Goal: Task Accomplishment & Management: Manage account settings

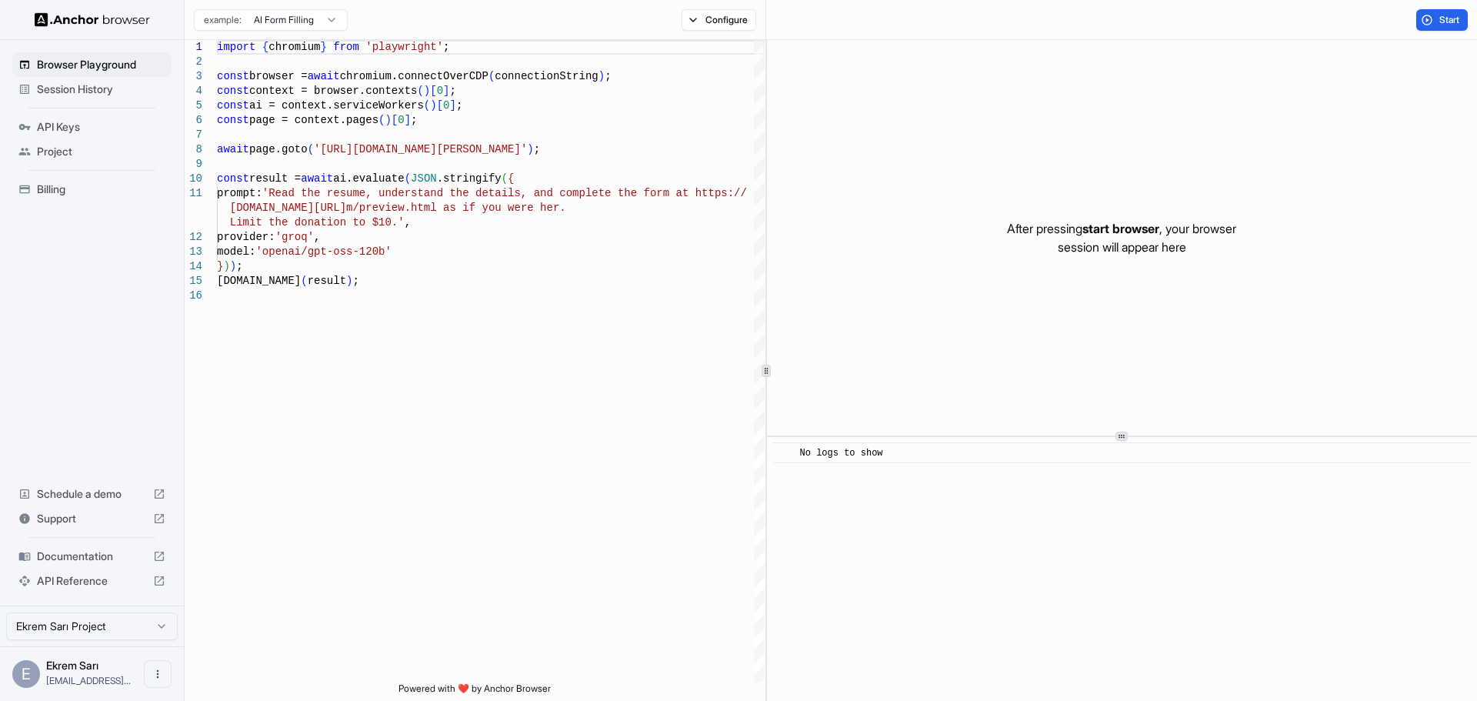
click at [51, 194] on span "Billing" at bounding box center [101, 189] width 128 height 15
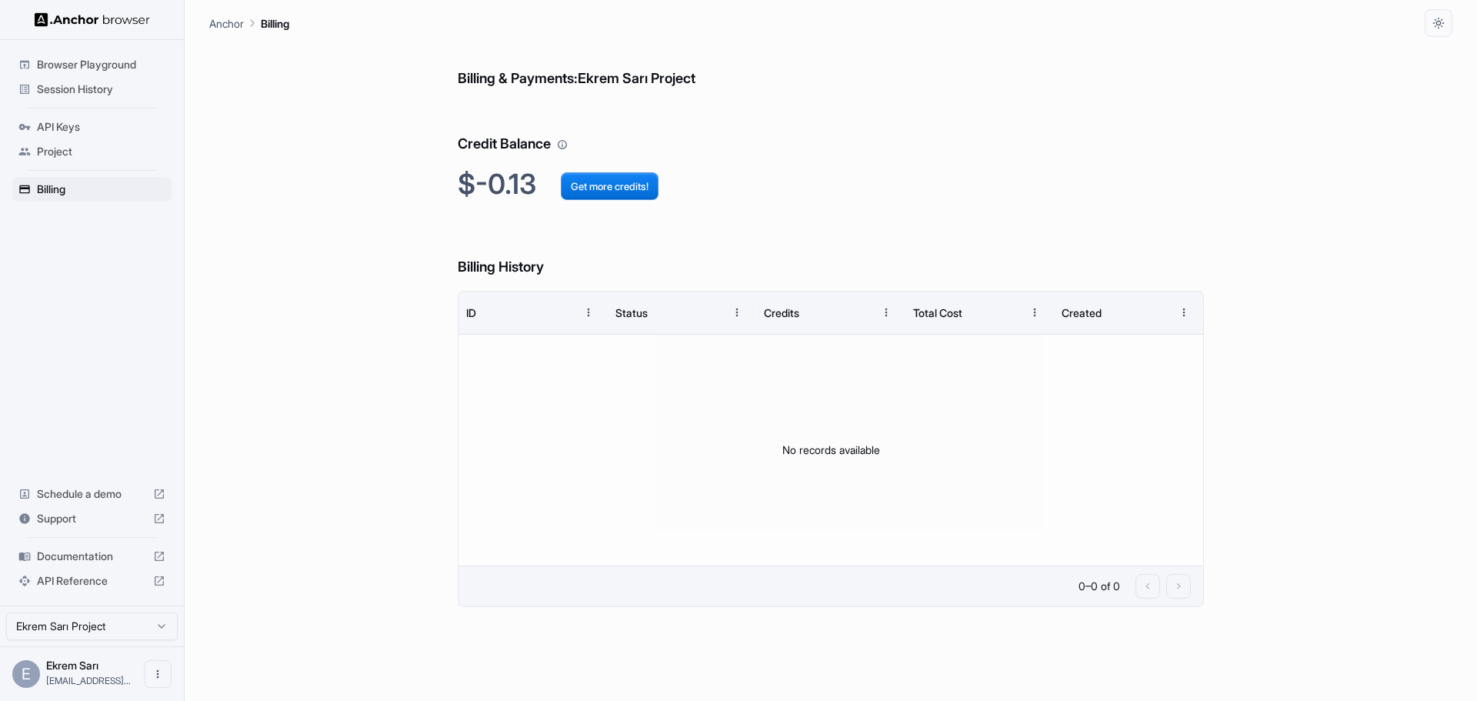
click at [105, 623] on html "Browser Playground Session History API Keys Project Billing Schedule a demo Sup…" at bounding box center [738, 350] width 1477 height 701
click at [152, 669] on html "Browser Playground Session History API Keys Project Billing Schedule a demo Sup…" at bounding box center [738, 350] width 1477 height 701
click at [153, 670] on icon "Open menu" at bounding box center [158, 674] width 12 height 12
click at [61, 521] on div at bounding box center [738, 350] width 1477 height 701
click at [48, 516] on span "Support" at bounding box center [92, 518] width 110 height 15
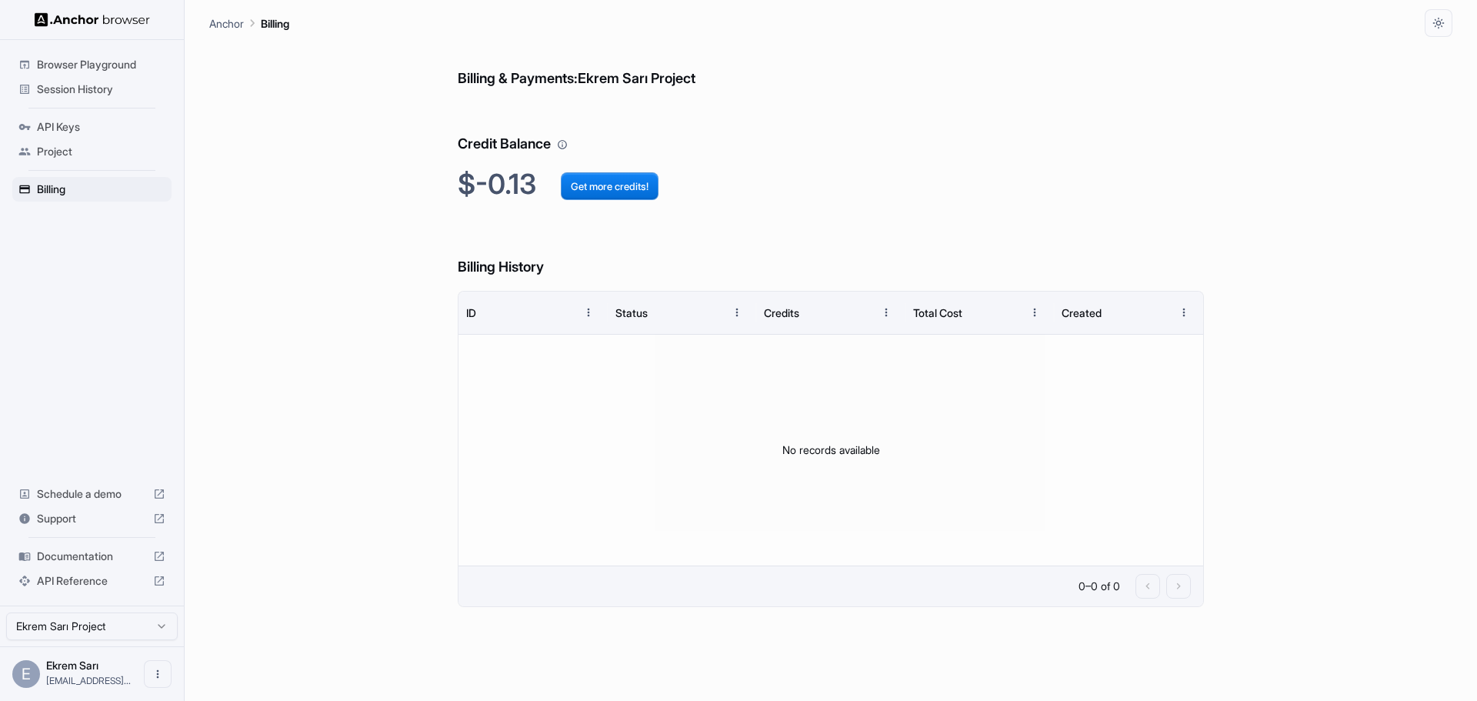
click at [69, 630] on html "Browser Playground Session History API Keys Project Billing Schedule a demo Sup…" at bounding box center [738, 350] width 1477 height 701
click at [95, 67] on span "Browser Playground" at bounding box center [101, 64] width 128 height 15
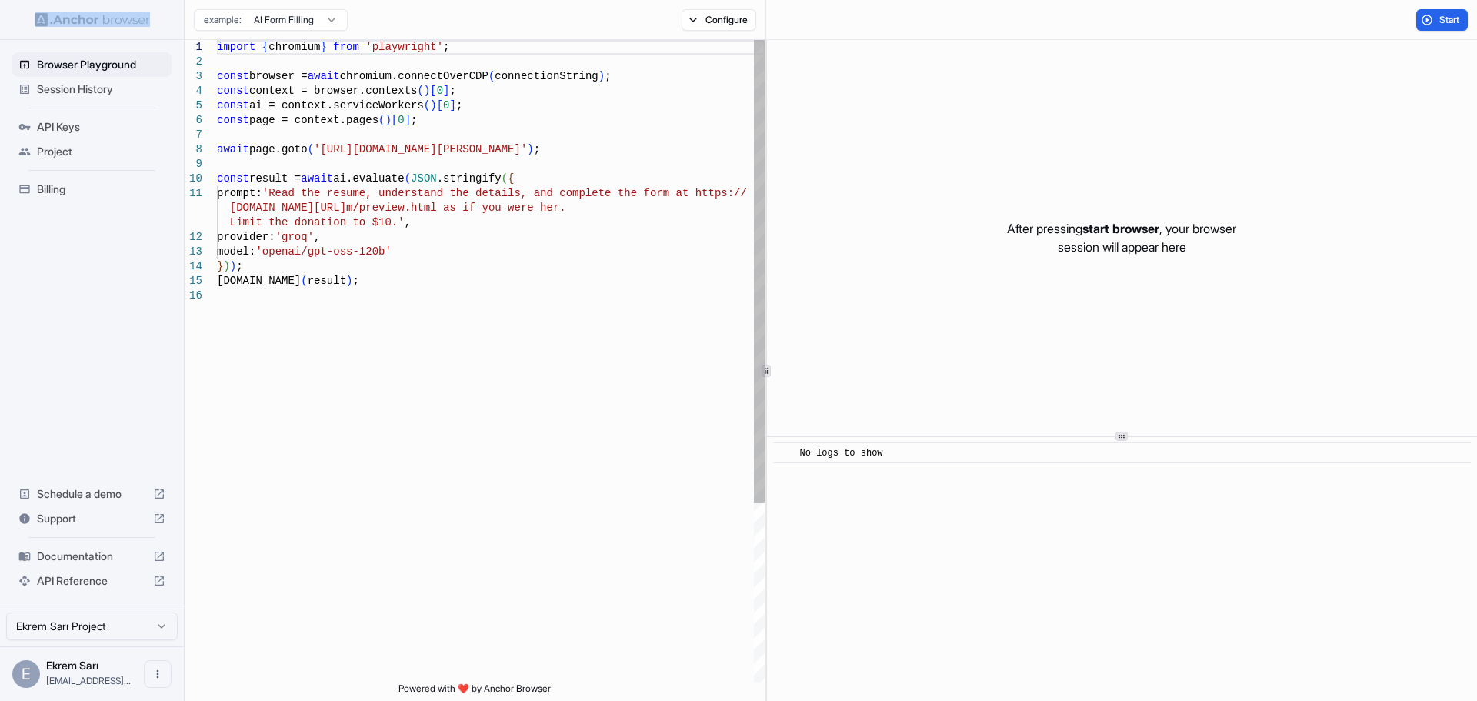
click at [78, 88] on span "Session History" at bounding box center [101, 89] width 128 height 15
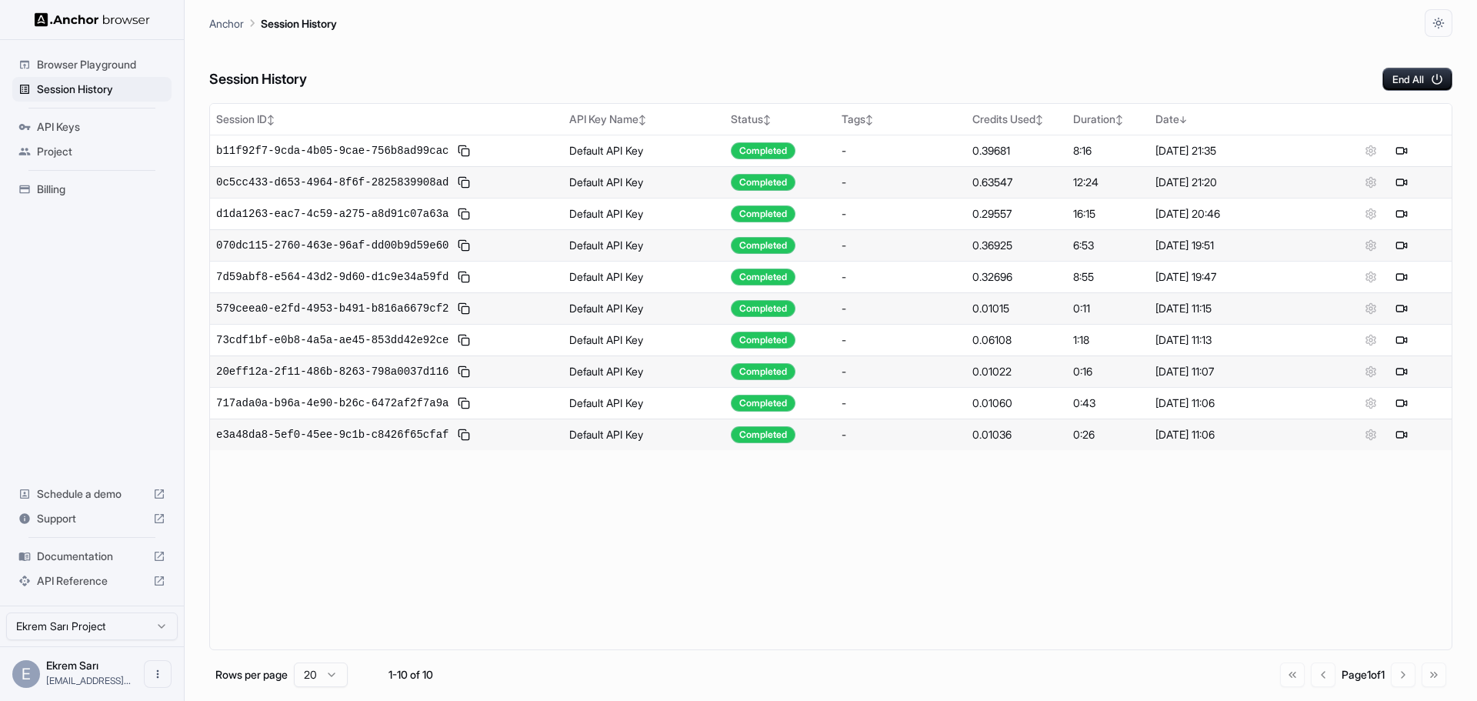
click at [1401, 680] on div "Go to first page Go to previous page Page 1 of 1 Go to next page Go to last page" at bounding box center [1363, 674] width 166 height 25
click at [1404, 679] on div "Go to first page Go to previous page Page 1 of 1 Go to next page Go to last page" at bounding box center [1363, 674] width 166 height 25
click at [1439, 678] on div "Go to first page Go to previous page Page 1 of 1 Go to next page Go to last page" at bounding box center [1363, 674] width 166 height 25
click at [1281, 678] on div "Go to first page Go to previous page Page 1 of 1 Go to next page Go to last page" at bounding box center [1363, 674] width 166 height 25
click at [334, 668] on html "Browser Playground Session History API Keys Project Billing Schedule a demo Sup…" at bounding box center [738, 350] width 1477 height 701
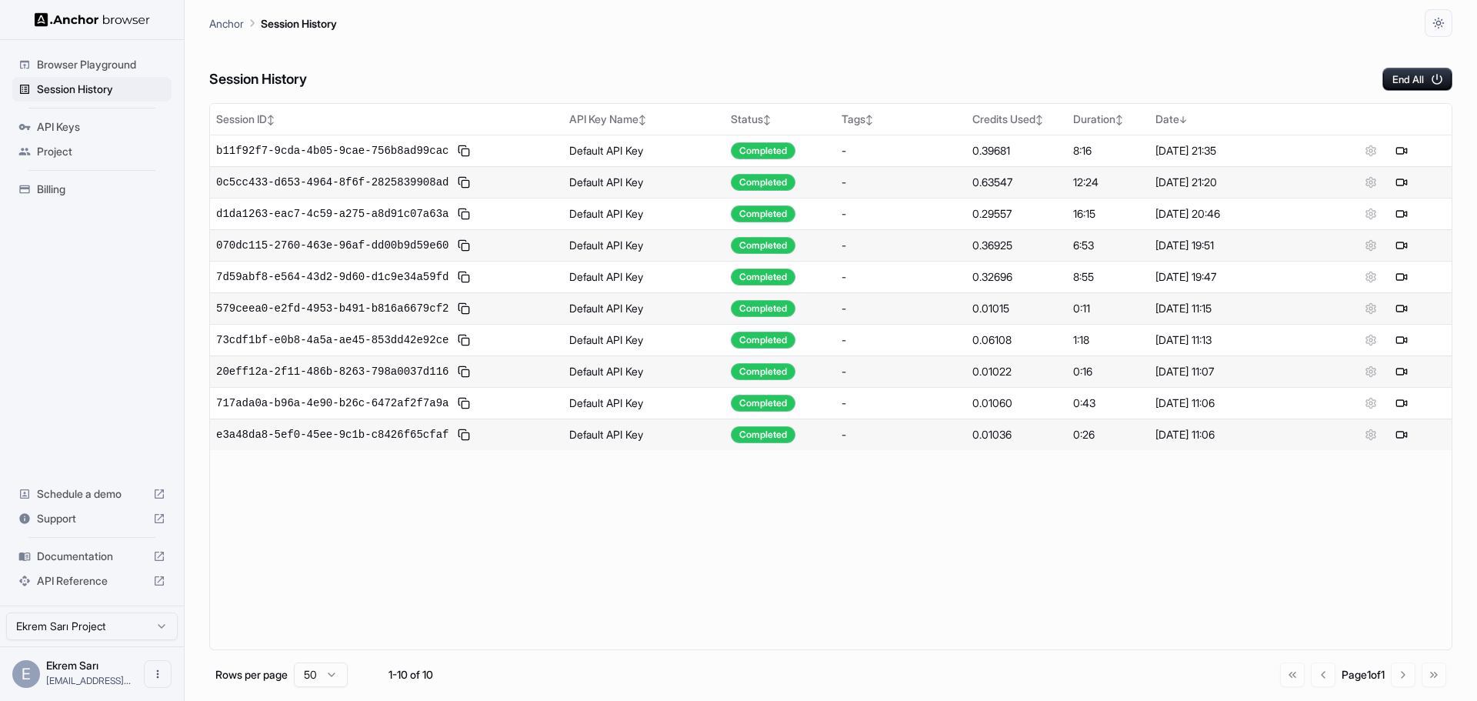
drag, startPoint x: 410, startPoint y: 595, endPoint x: 359, endPoint y: 588, distance: 51.2
click at [409, 595] on div "Session ID ↕ API Key Name ↕ Status ↕ Tags ↕ Credits Used ↕ Duration ↕ Date ↓ b1…" at bounding box center [830, 376] width 1243 height 547
click at [401, 580] on div "Session ID ↕ API Key Name ↕ Status ↕ Tags ↕ Credits Used ↕ Duration ↕ Date ↓ b1…" at bounding box center [830, 376] width 1243 height 547
click at [161, 674] on icon "Open menu" at bounding box center [158, 674] width 12 height 12
click at [410, 584] on div at bounding box center [738, 350] width 1477 height 701
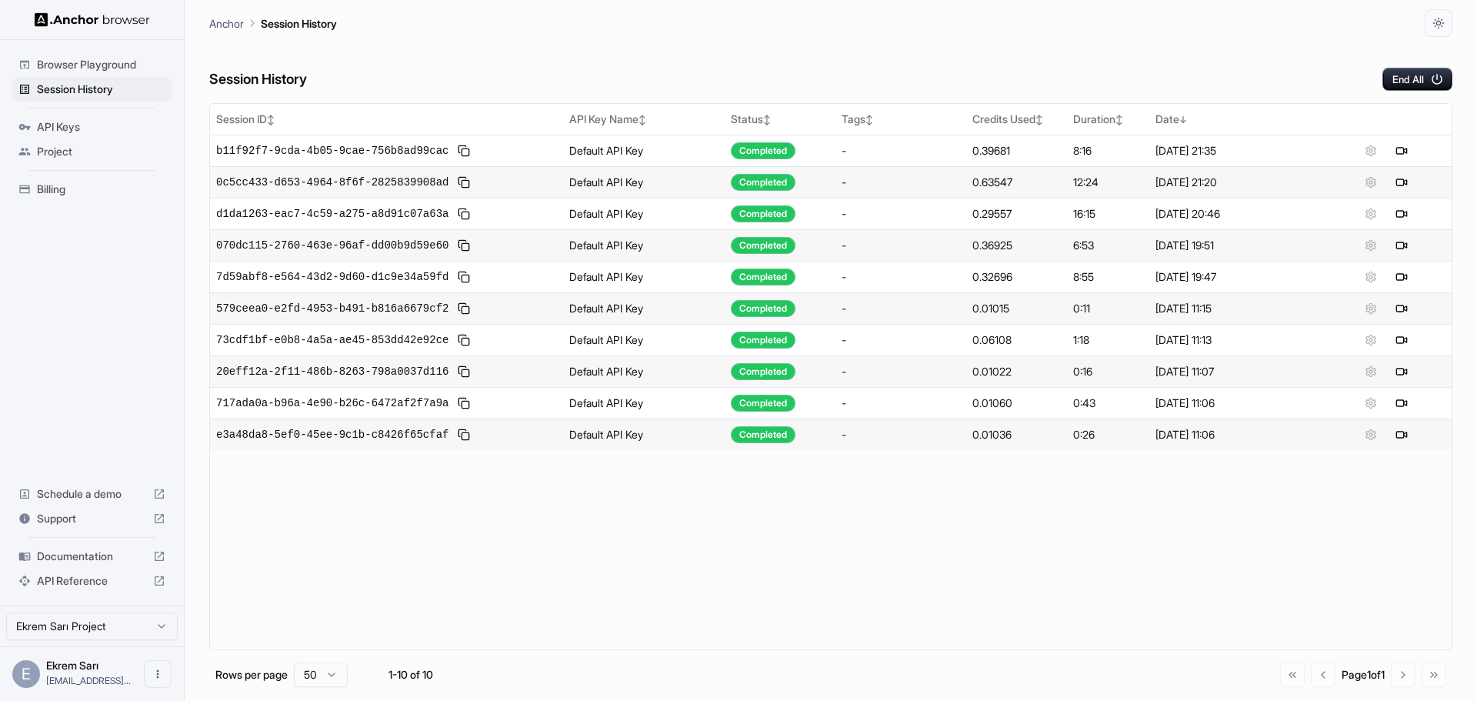
click at [52, 188] on span "Billing" at bounding box center [101, 189] width 128 height 15
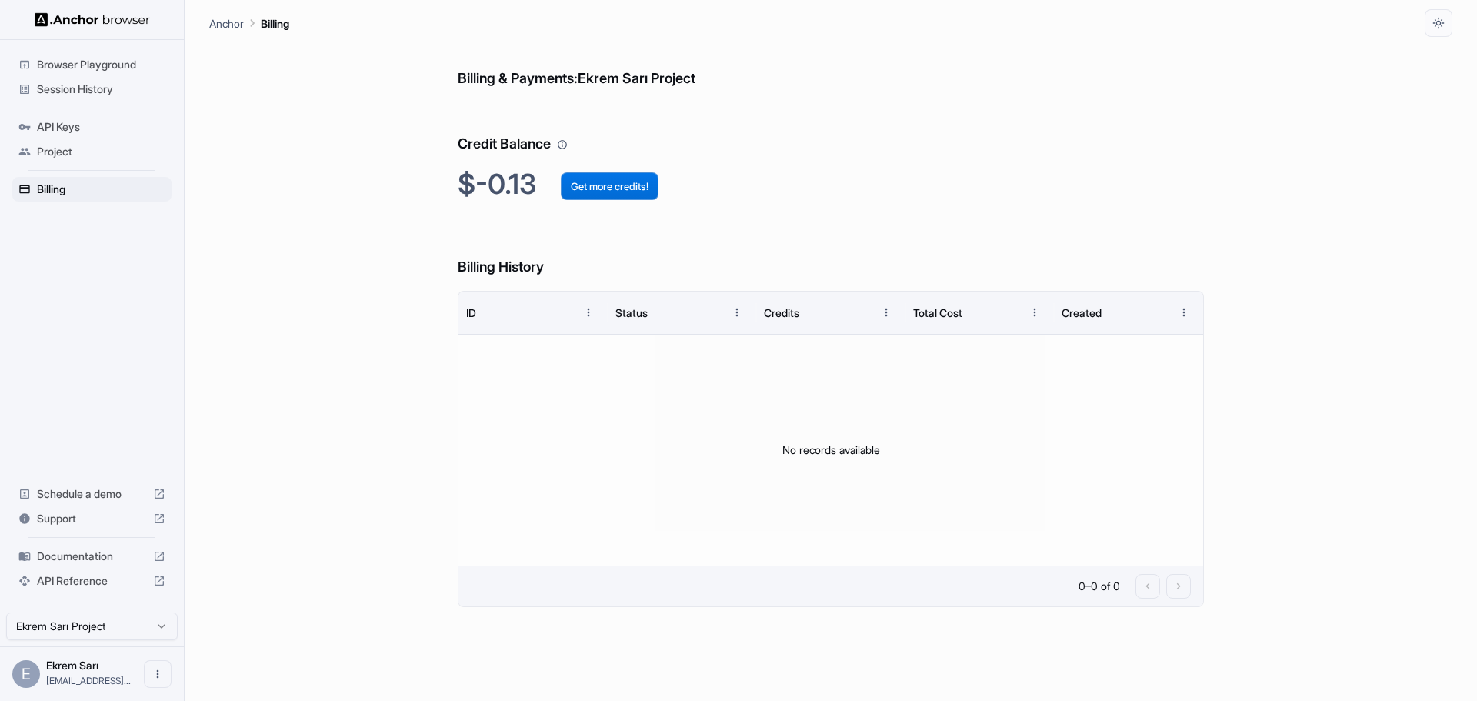
click at [603, 188] on button "Get more credits!" at bounding box center [610, 186] width 98 height 28
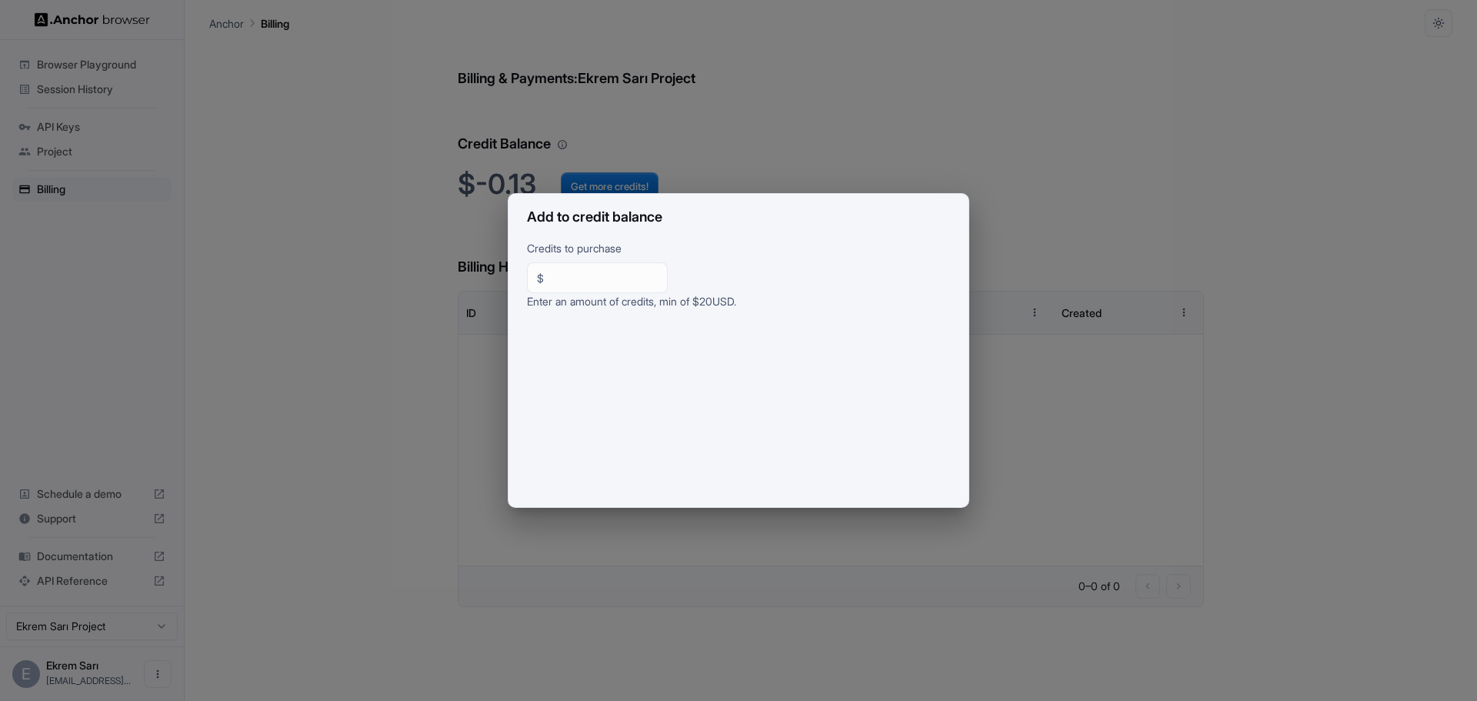
click at [354, 306] on div "Add to credit balance Credits to purchase $ ** ​ Enter an amount of credits, mi…" at bounding box center [738, 350] width 1477 height 701
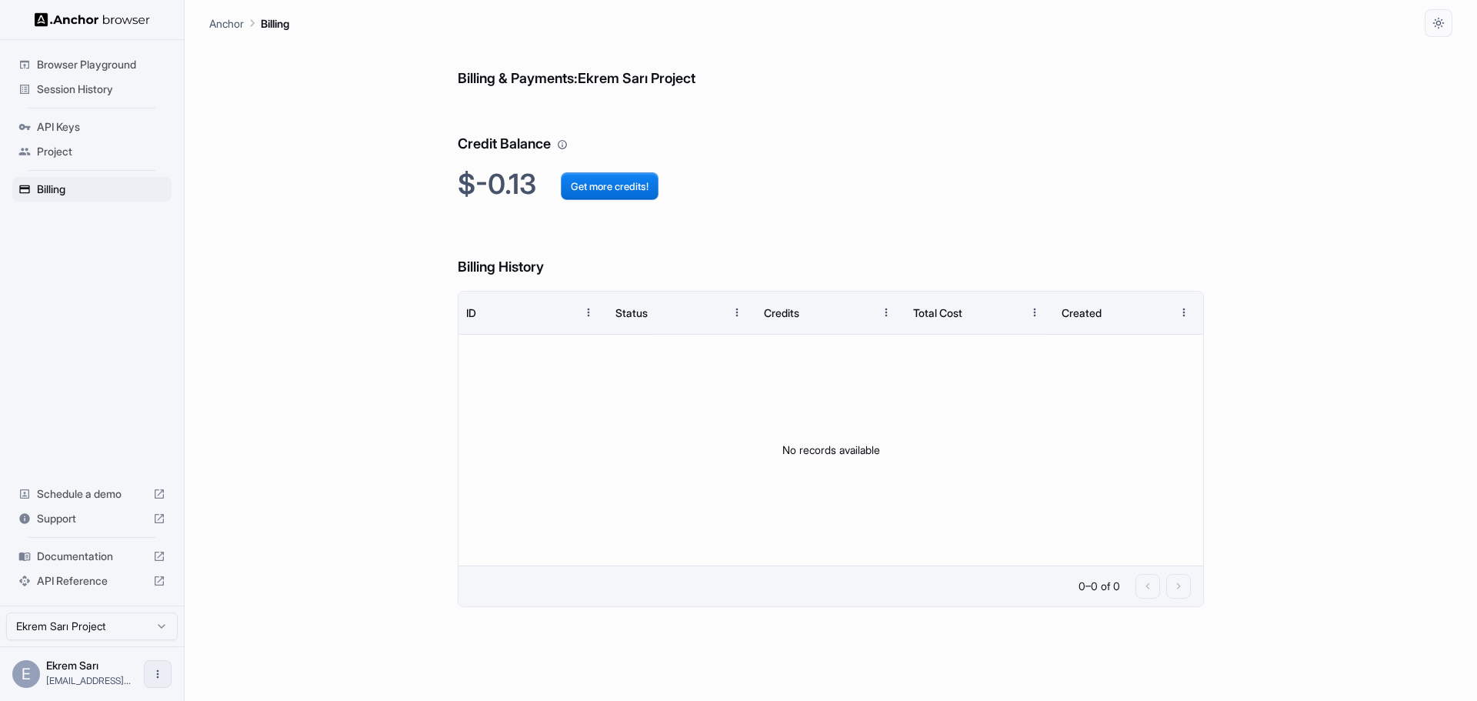
click at [154, 675] on icon "Open menu" at bounding box center [158, 674] width 12 height 12
click at [100, 666] on div at bounding box center [129, 673] width 62 height 15
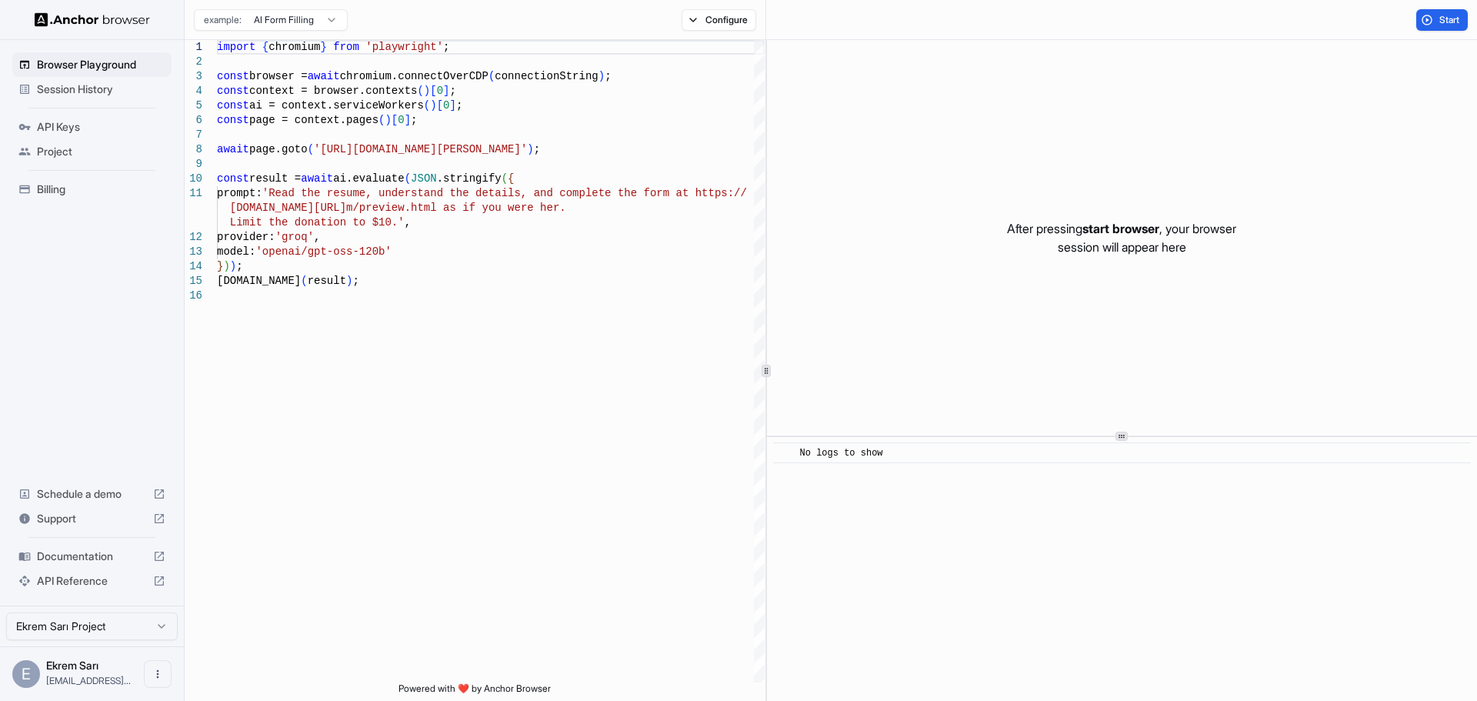
click at [75, 125] on span "API Keys" at bounding box center [101, 126] width 128 height 15
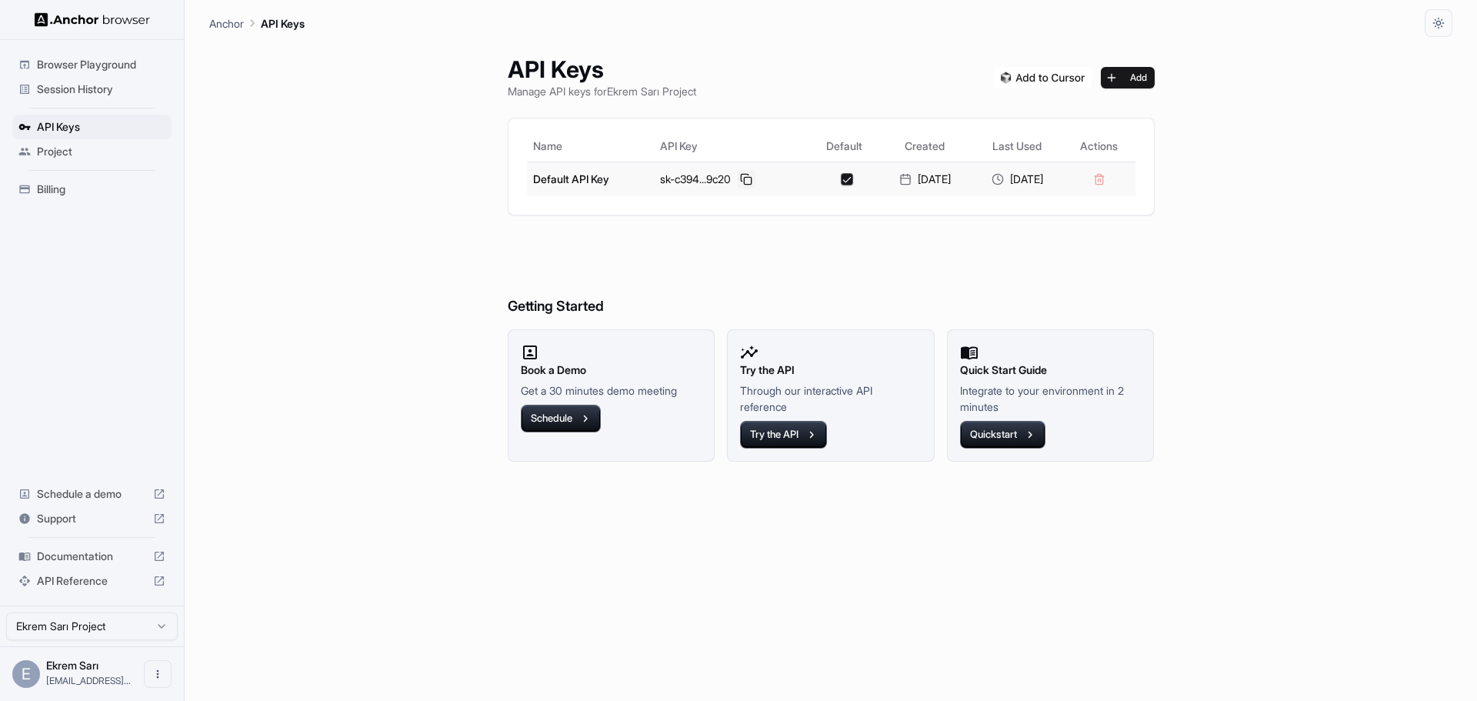
click at [737, 178] on button at bounding box center [746, 179] width 18 height 18
click at [142, 673] on div "E Ekrem Sarı ekrem.sari@aim..." at bounding box center [92, 673] width 184 height 55
click at [152, 673] on icon "Open menu" at bounding box center [158, 674] width 12 height 12
click at [103, 674] on div at bounding box center [129, 673] width 62 height 15
